Goal: Task Accomplishment & Management: Manage account settings

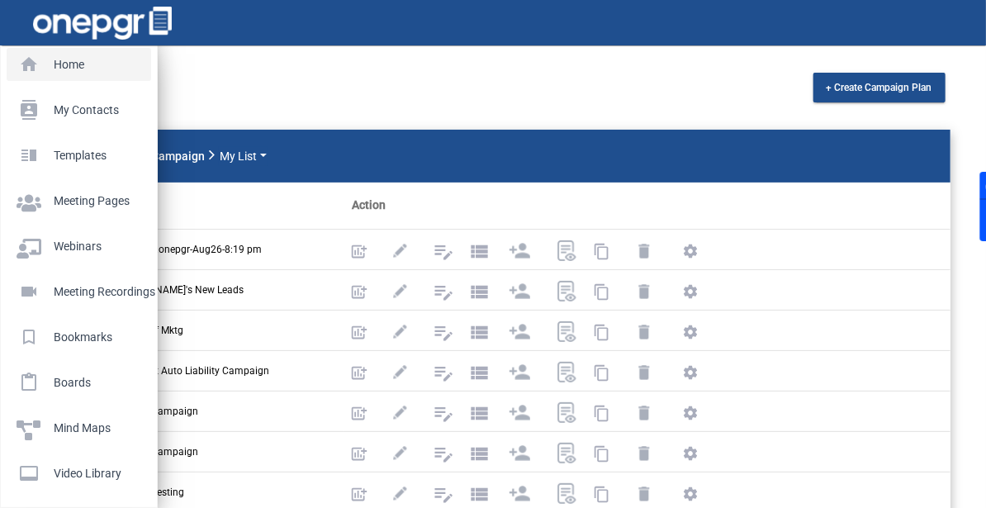
click at [31, 78] on link "home Home" at bounding box center [79, 64] width 145 height 33
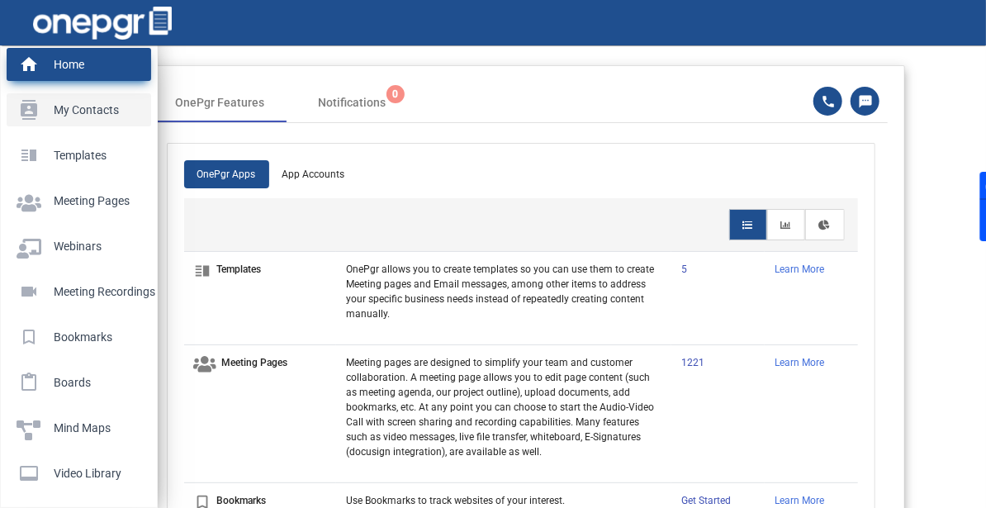
click at [71, 117] on p "My Contacts" at bounding box center [76, 109] width 118 height 25
click at [97, 125] on link "contacts My Contacts" at bounding box center [79, 109] width 145 height 33
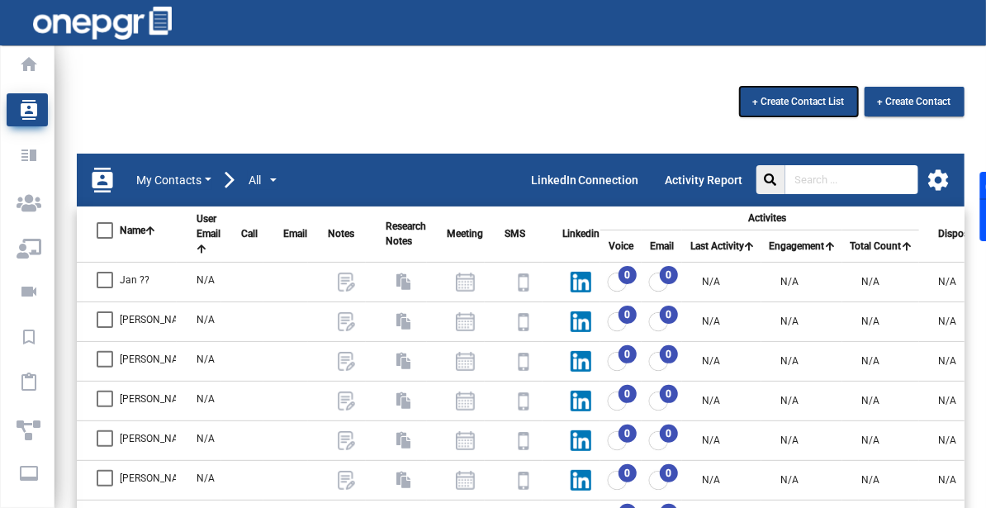
click at [789, 97] on span "+ Create Contact List" at bounding box center [799, 102] width 92 height 12
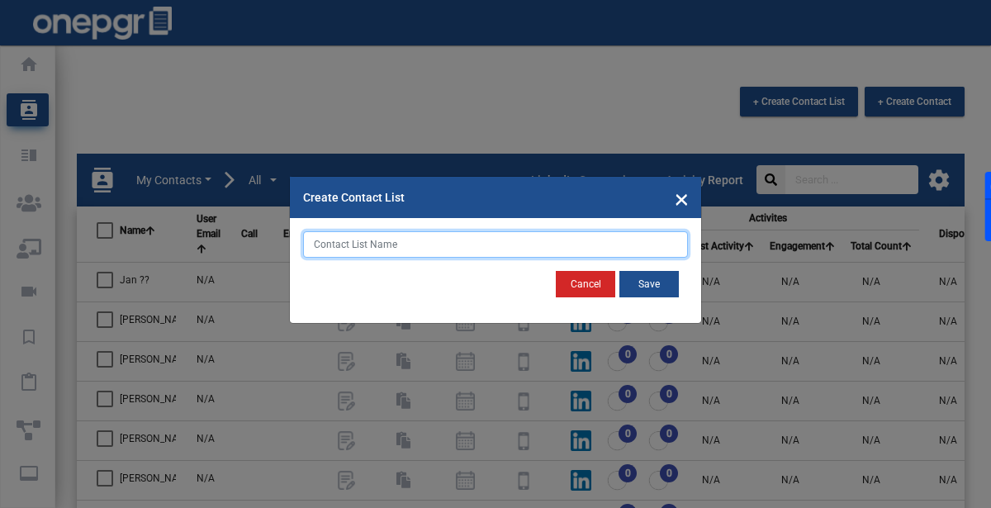
click at [443, 240] on input "text" at bounding box center [495, 244] width 385 height 26
type input "20 leads"
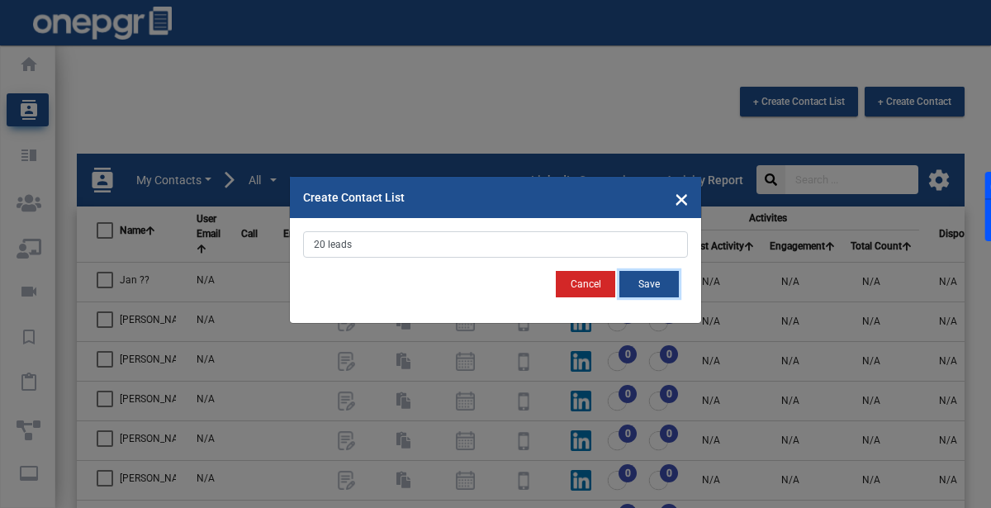
click at [661, 277] on button "Save" at bounding box center [648, 284] width 59 height 26
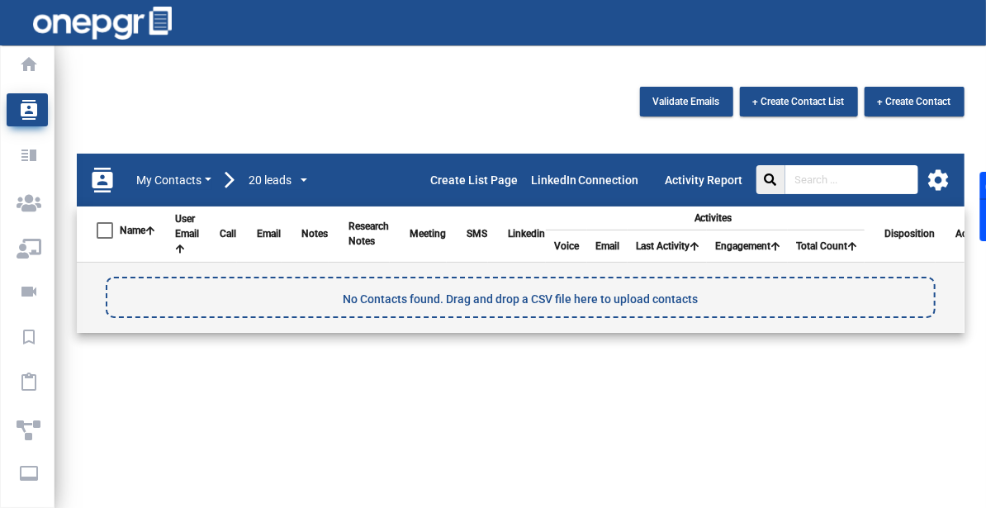
click at [930, 179] on mat-icon "settings" at bounding box center [939, 180] width 25 height 25
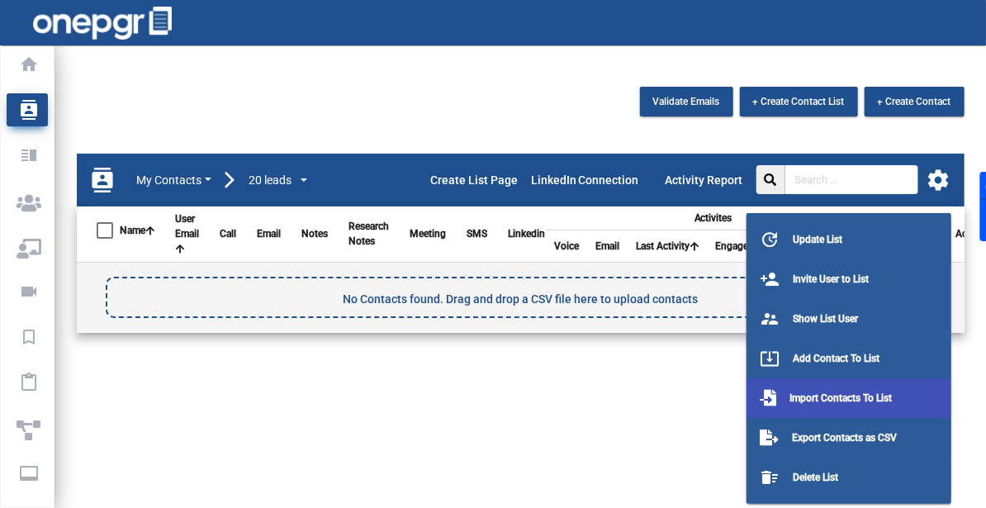
click at [856, 392] on span "Import Contacts To List" at bounding box center [840, 398] width 102 height 12
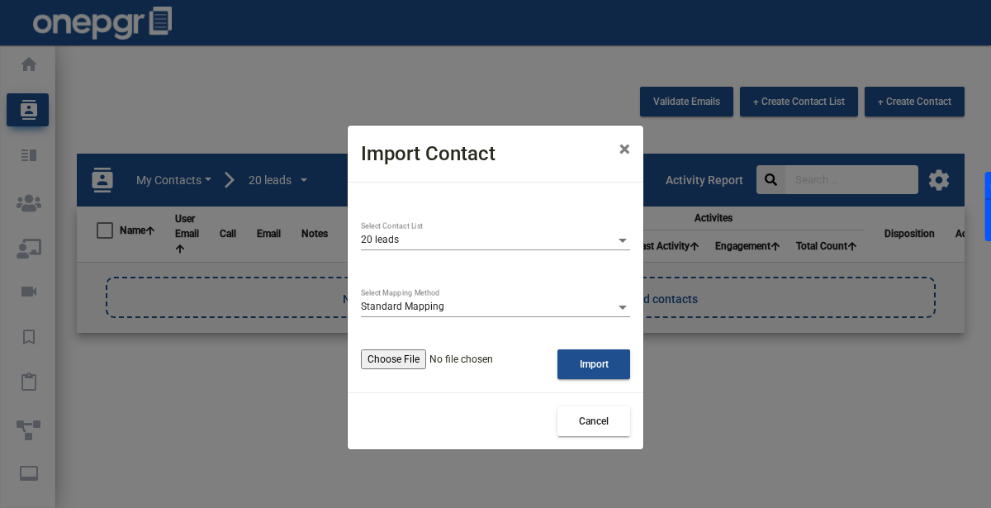
click at [432, 358] on input "file" at bounding box center [459, 359] width 197 height 20
type input "C:\fakepath\20 leads - Sheet1.csv"
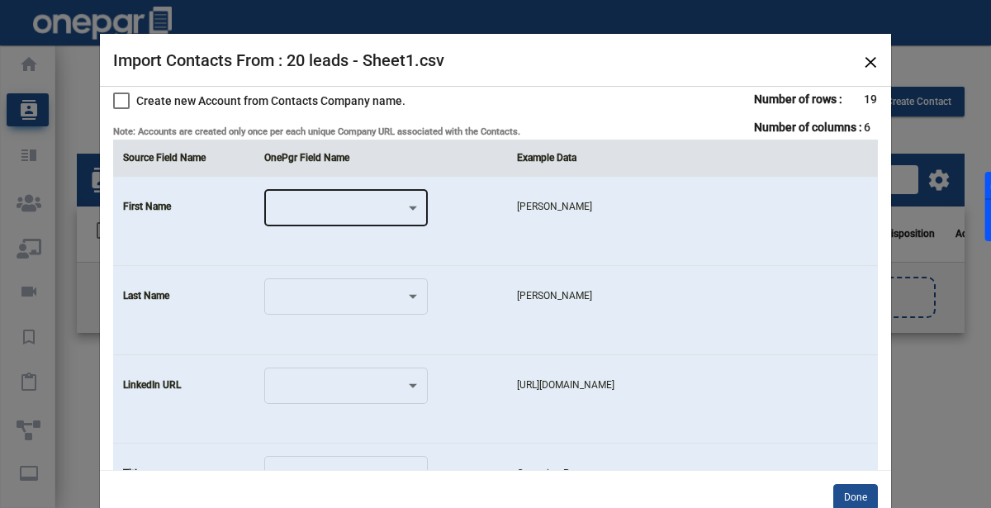
click at [365, 205] on div at bounding box center [339, 211] width 134 height 12
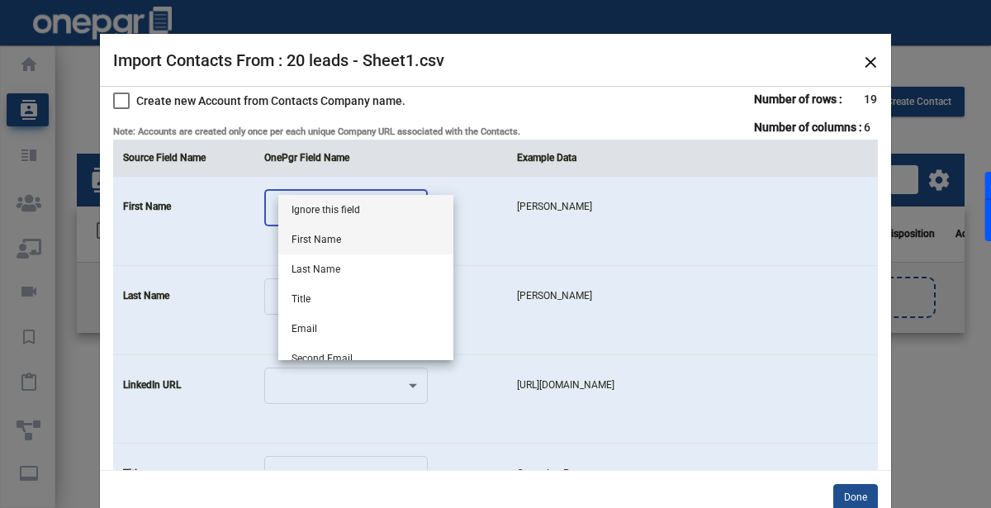
click at [349, 236] on span "First Name" at bounding box center [366, 240] width 149 height 30
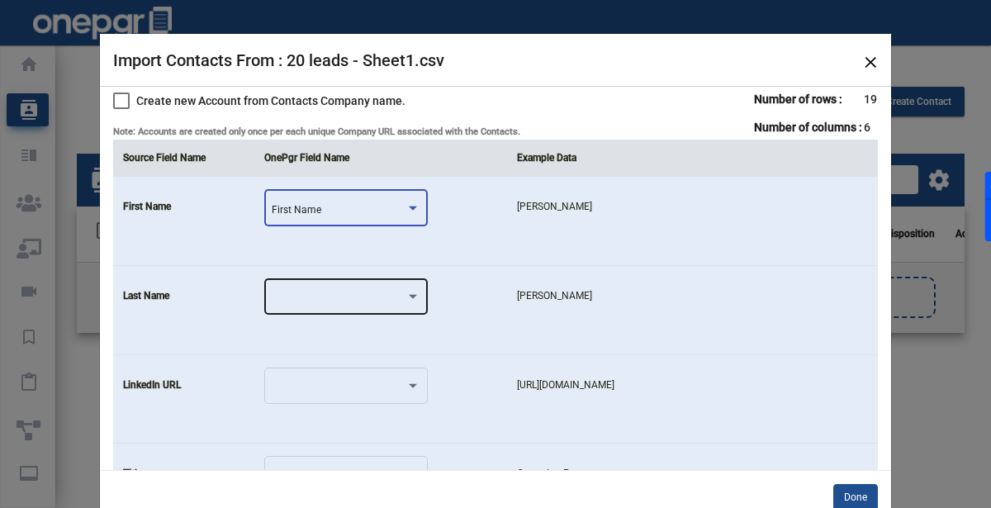
click at [329, 287] on div at bounding box center [346, 296] width 149 height 40
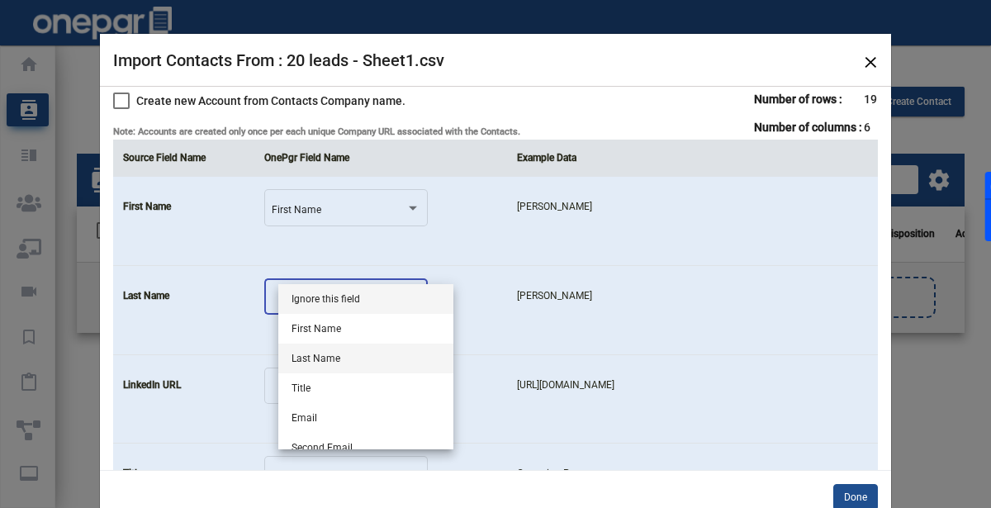
click at [309, 352] on span "Last Name" at bounding box center [366, 359] width 149 height 30
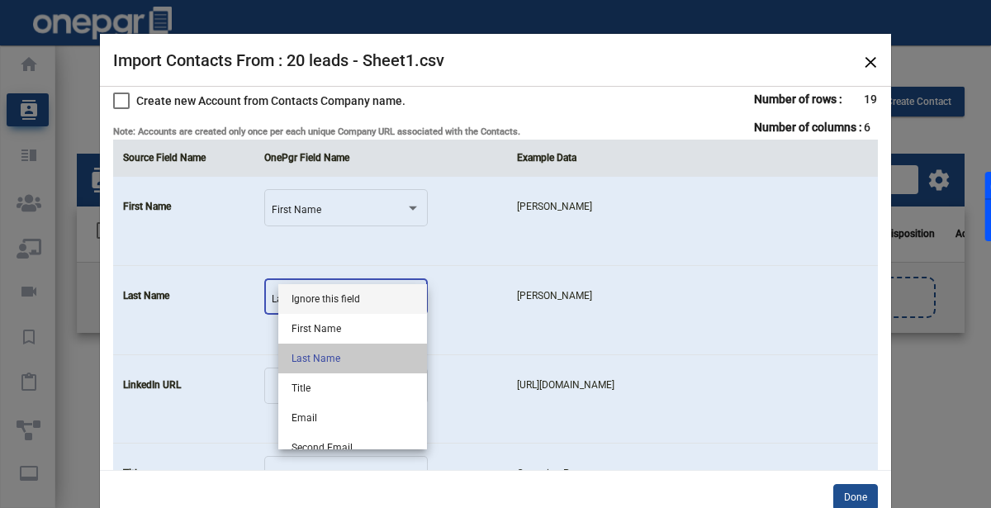
scroll to position [89, 0]
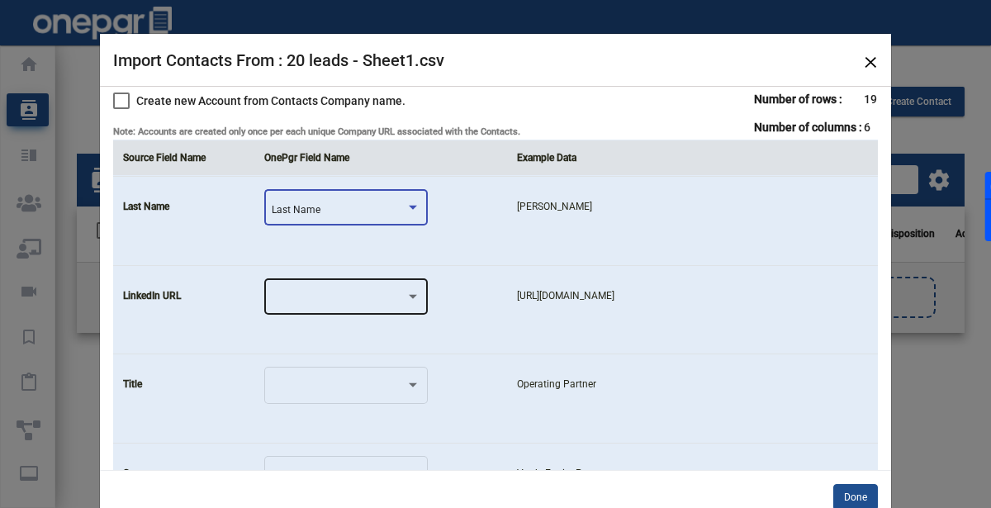
click at [352, 298] on div at bounding box center [339, 300] width 134 height 12
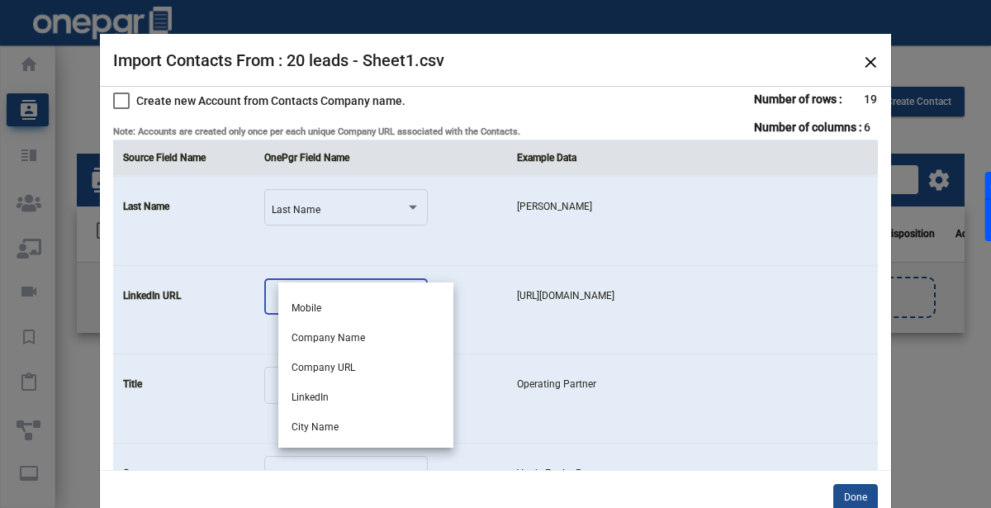
scroll to position [263, 0]
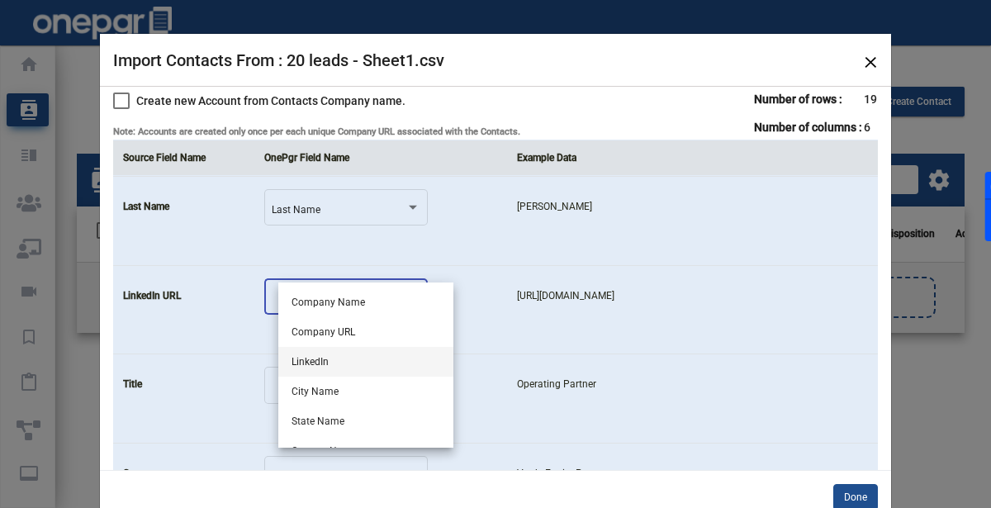
click at [321, 354] on span "LinkedIn" at bounding box center [366, 362] width 149 height 30
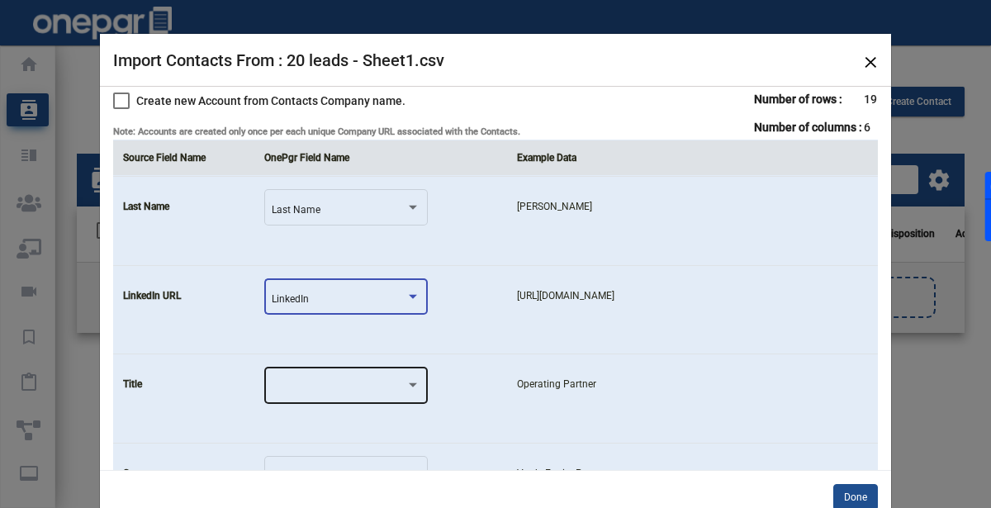
click at [325, 377] on div at bounding box center [346, 384] width 149 height 40
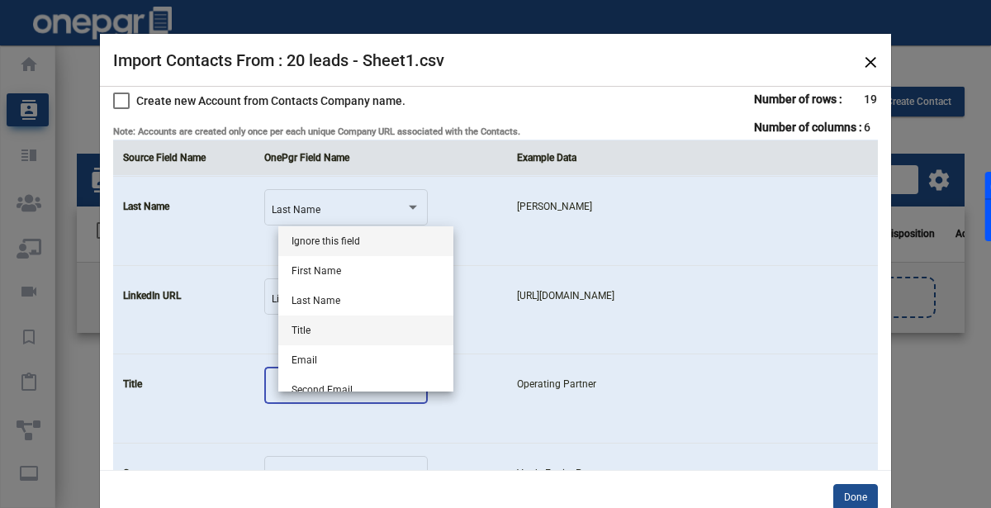
click at [344, 320] on span "Title" at bounding box center [366, 330] width 149 height 30
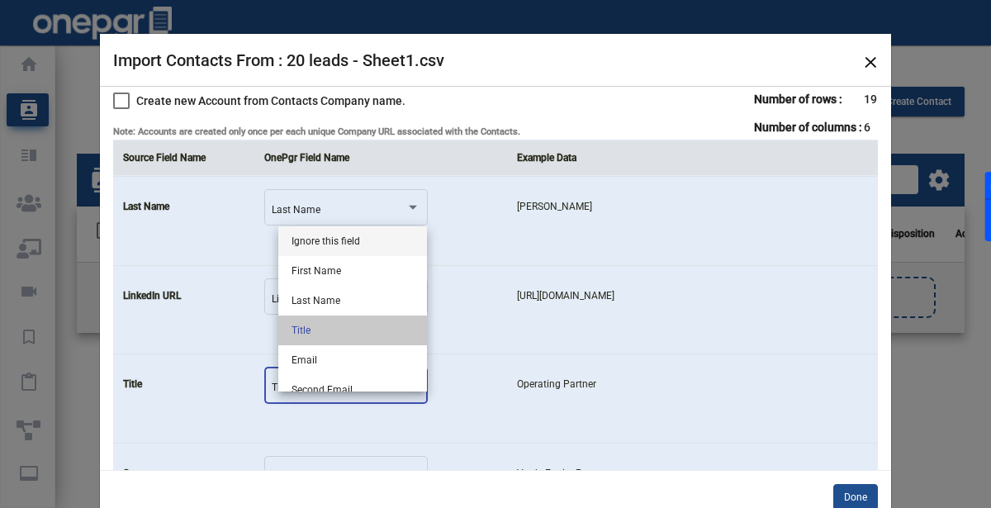
click at [240, 377] on td "Title" at bounding box center [183, 398] width 141 height 89
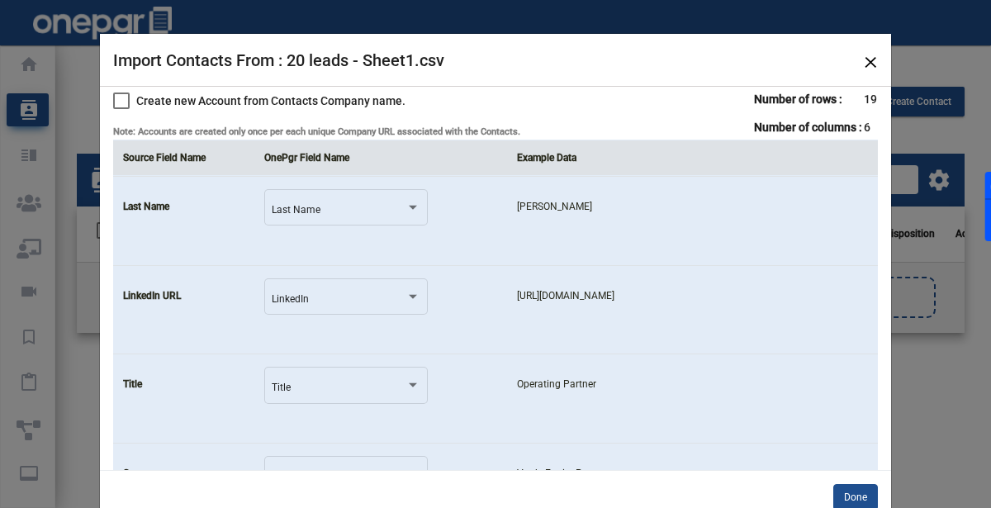
scroll to position [263, 0]
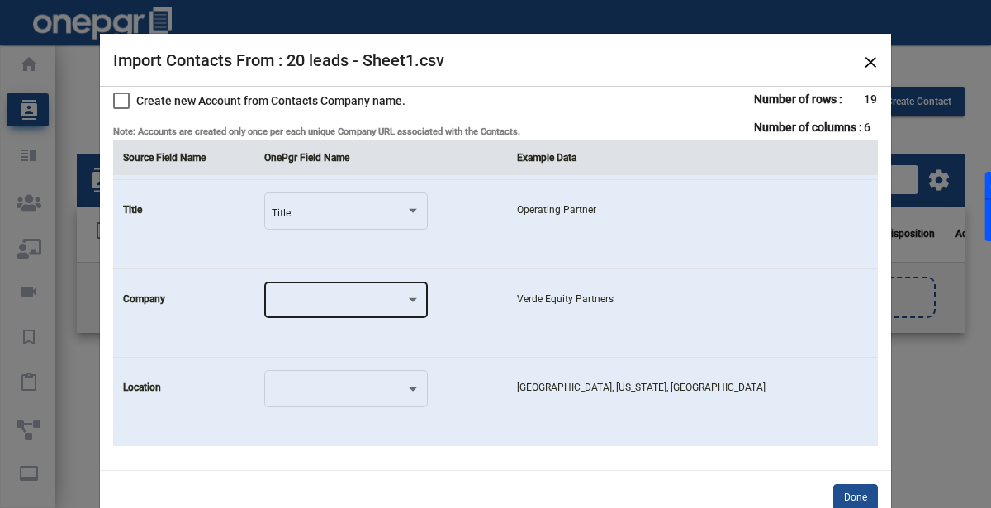
click at [345, 291] on div at bounding box center [346, 299] width 149 height 40
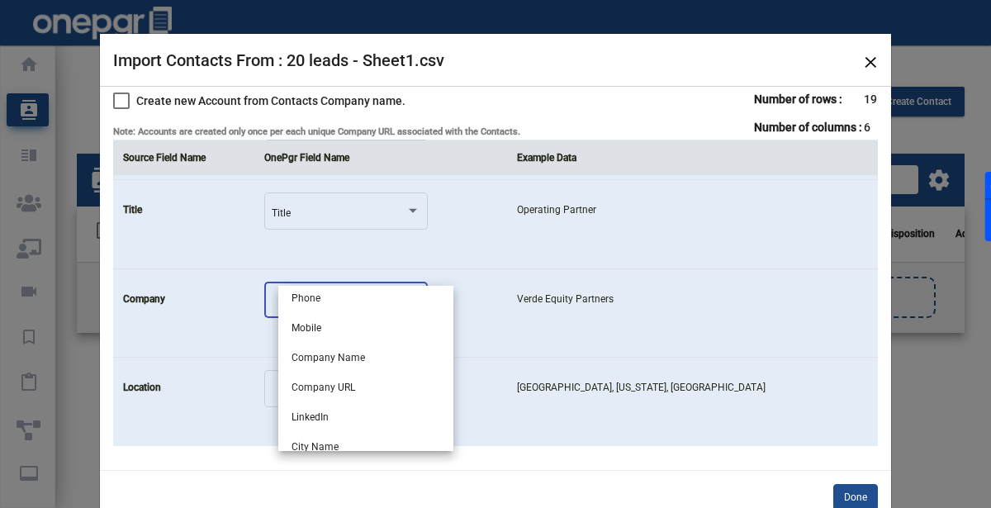
scroll to position [213, 0]
click at [334, 356] on span "Company Name" at bounding box center [366, 355] width 149 height 30
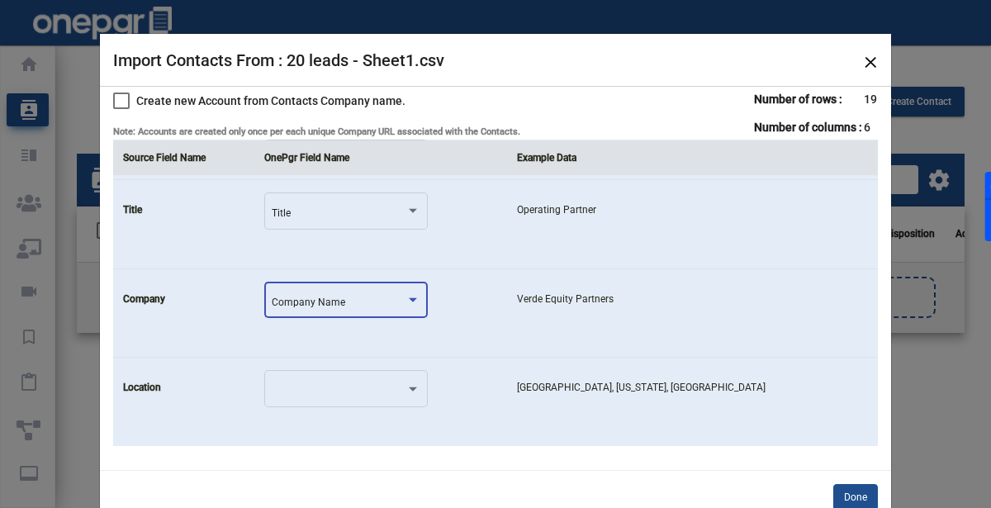
click at [254, 367] on td "Location" at bounding box center [183, 402] width 141 height 88
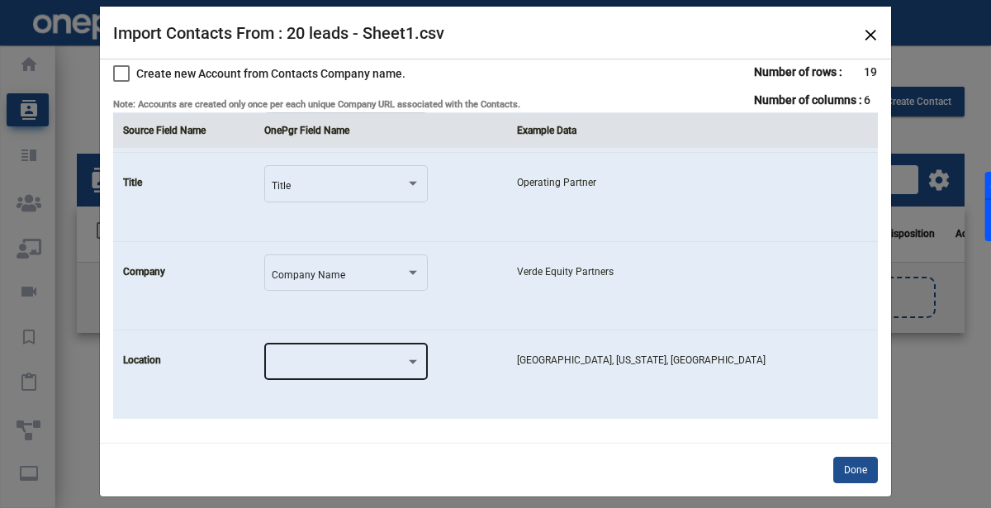
click at [315, 344] on div at bounding box center [346, 360] width 149 height 40
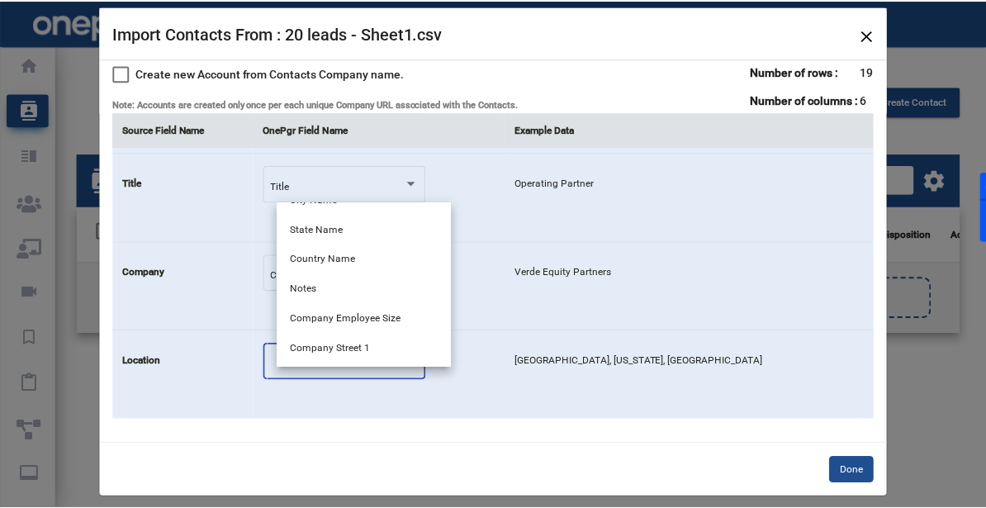
scroll to position [376, 0]
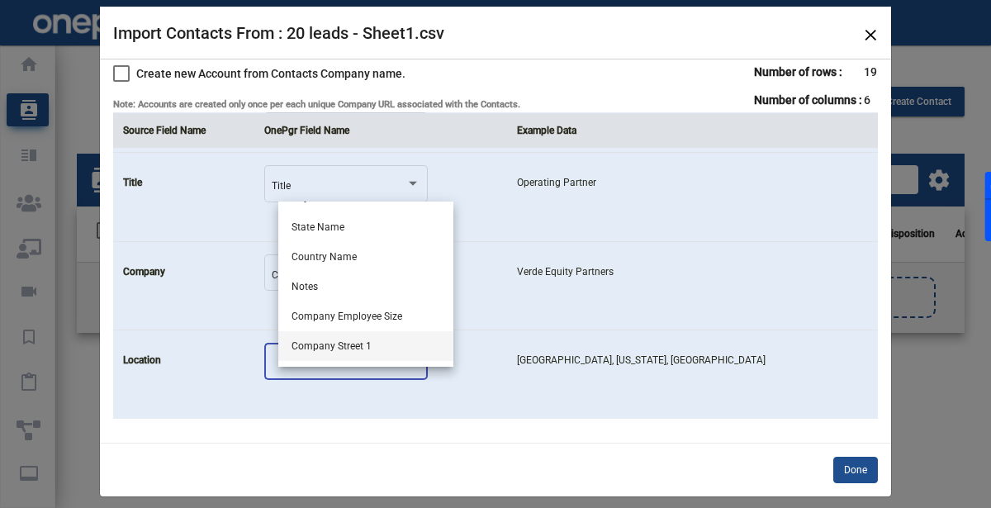
click at [315, 345] on span "Company Street 1" at bounding box center [366, 346] width 149 height 30
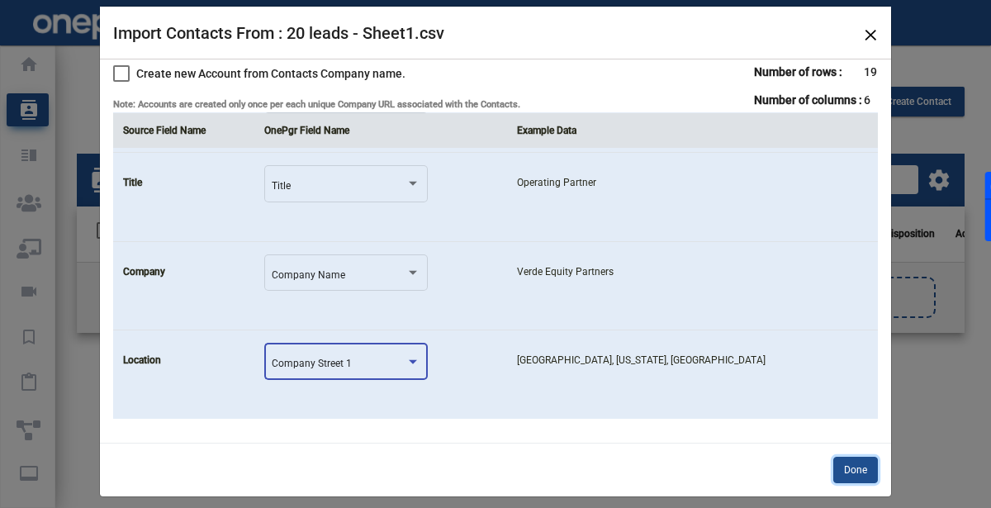
click at [863, 476] on button "Done" at bounding box center [855, 470] width 45 height 26
